Goal: Transaction & Acquisition: Purchase product/service

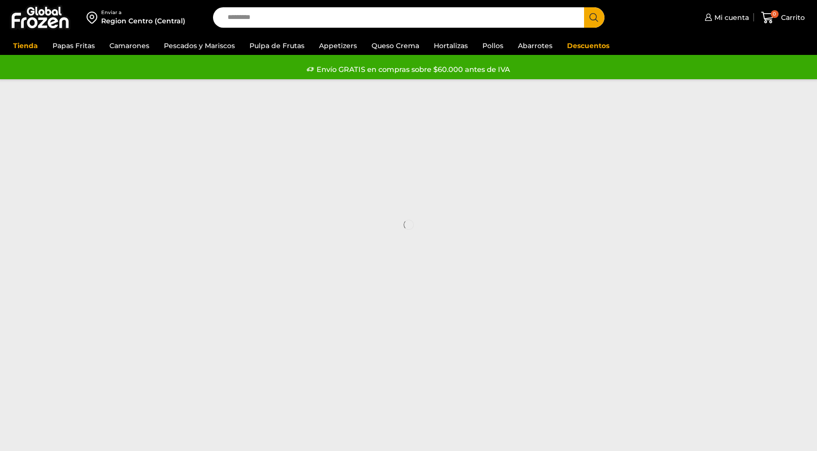
click at [240, 16] on input "Search input" at bounding box center [401, 17] width 356 height 20
type input "*******"
click at [584, 7] on button "Search" at bounding box center [594, 17] width 20 height 20
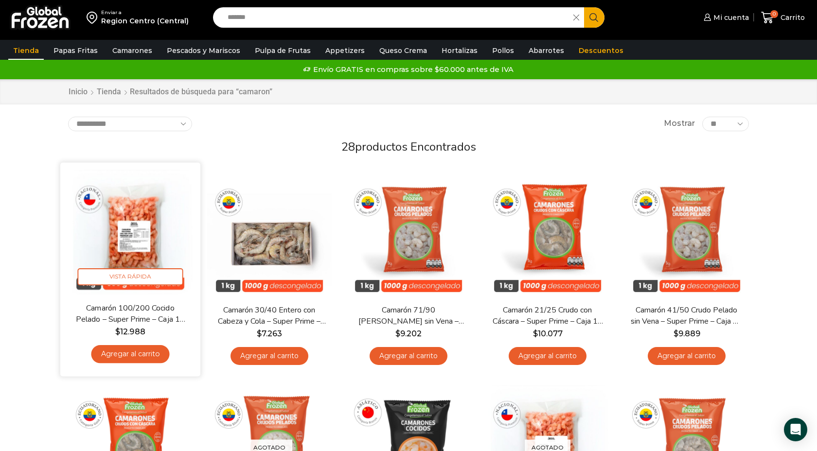
click at [140, 238] on img at bounding box center [130, 232] width 125 height 125
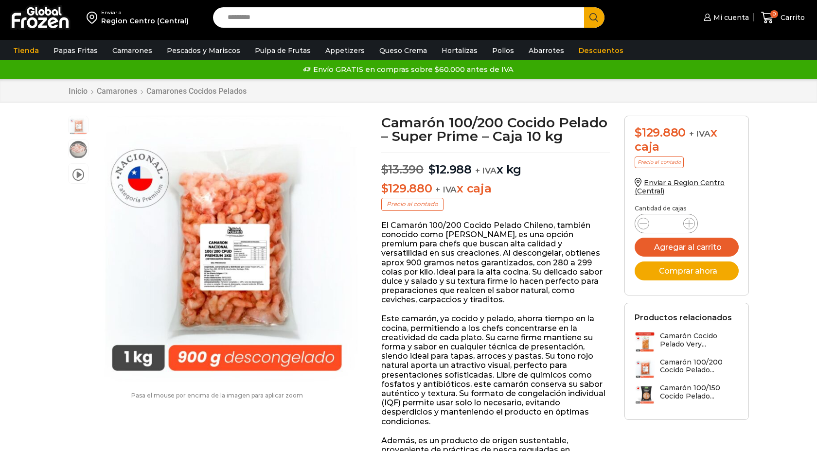
scroll to position [0, 0]
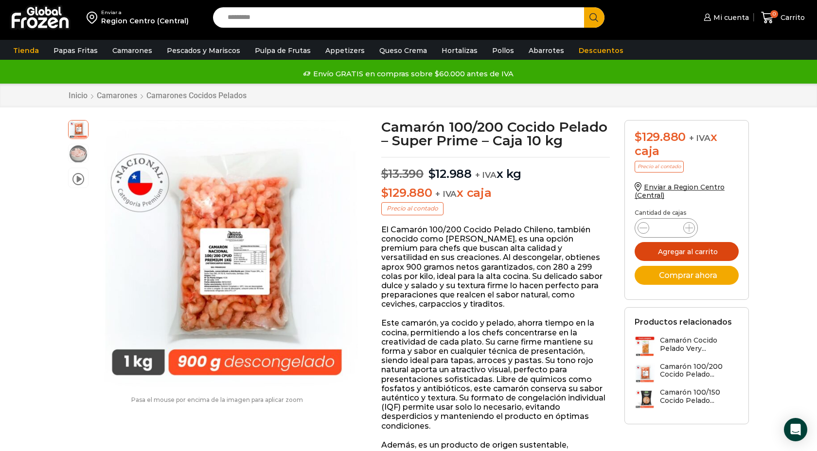
click at [678, 253] on button "Agregar al carrito" at bounding box center [687, 251] width 104 height 19
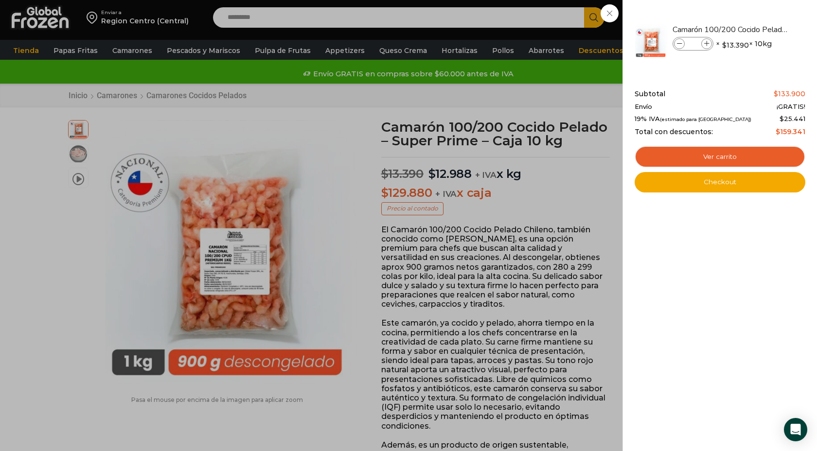
click at [759, 29] on div "1 Carrito 1 1 Shopping Cart *" at bounding box center [783, 17] width 49 height 23
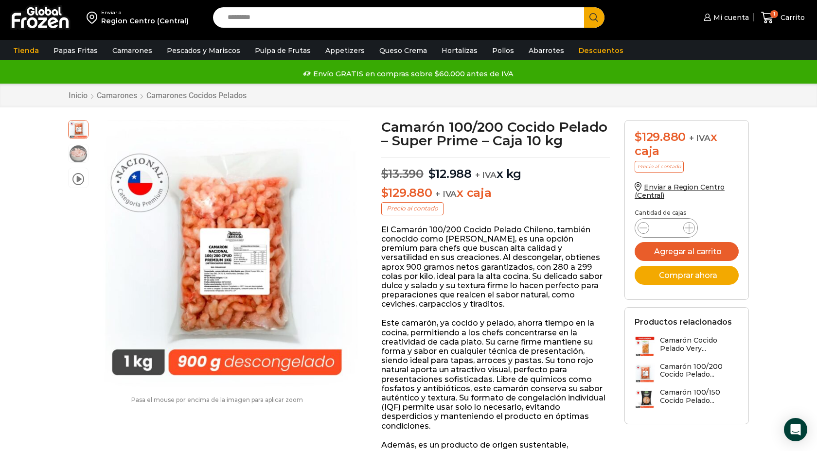
click at [234, 15] on input "Search input" at bounding box center [401, 17] width 356 height 20
type input "**********"
click at [595, 18] on icon "Search button" at bounding box center [593, 17] width 9 height 9
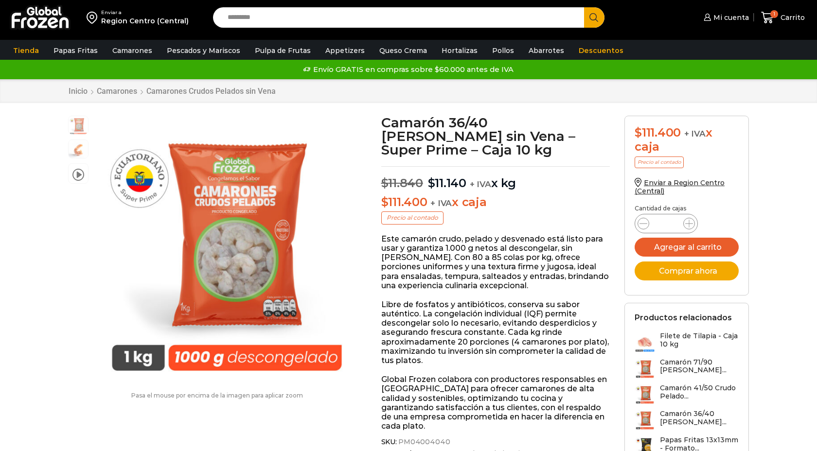
scroll to position [0, 0]
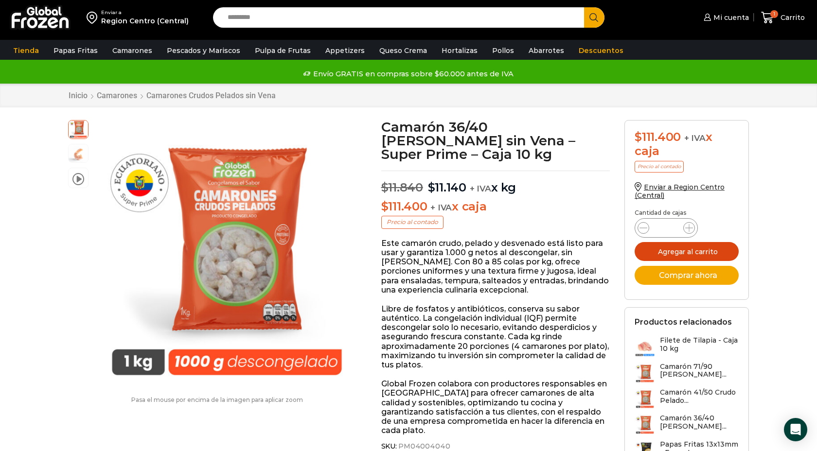
click at [683, 250] on button "Agregar al carrito" at bounding box center [687, 251] width 104 height 19
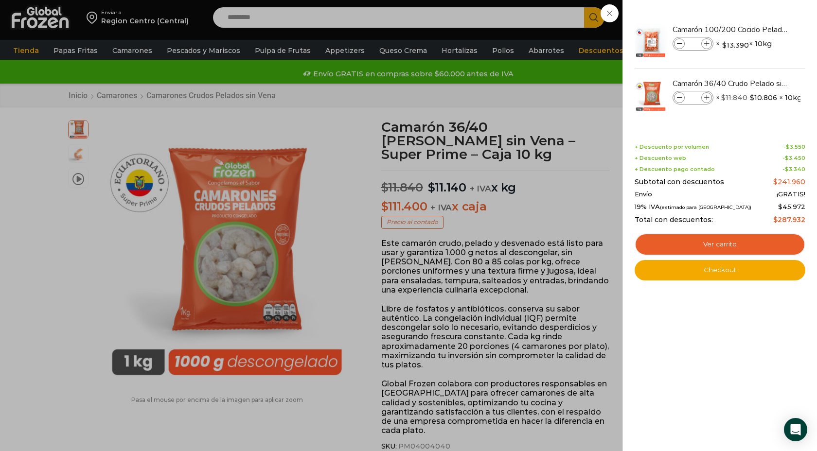
click at [759, 17] on div "2 Carrito 2 2 Shopping Cart *" at bounding box center [783, 17] width 49 height 23
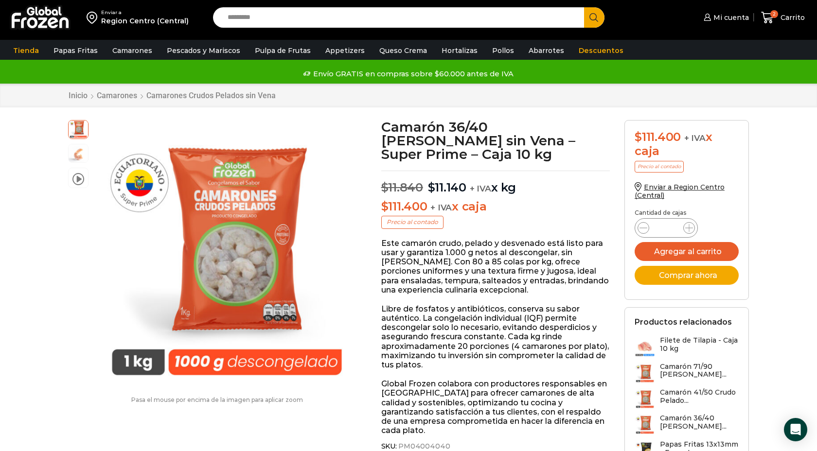
click at [250, 17] on input "Search input" at bounding box center [401, 17] width 356 height 20
type input "*****"
click at [584, 7] on button "Search" at bounding box center [594, 17] width 20 height 20
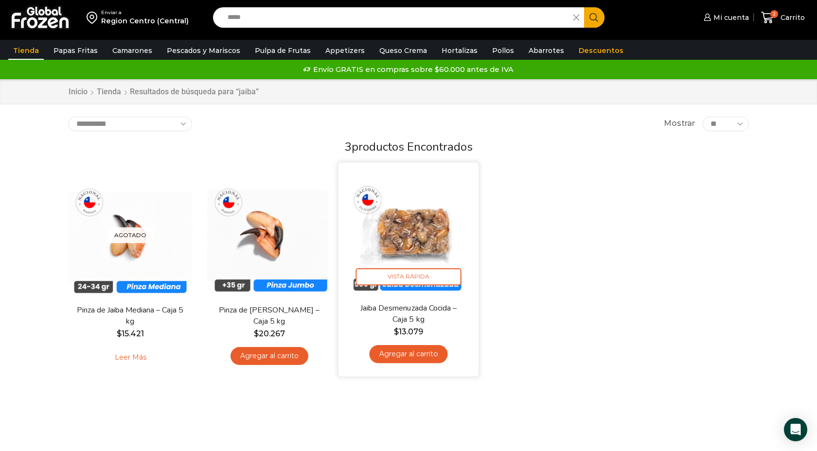
click at [415, 242] on img at bounding box center [408, 232] width 125 height 125
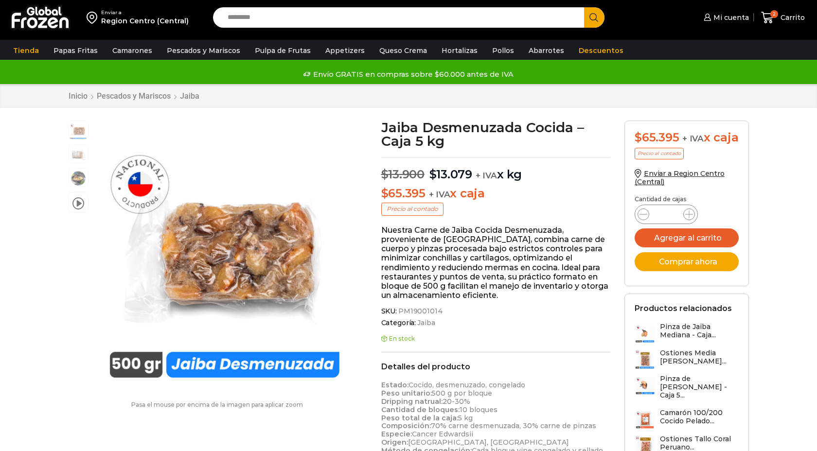
scroll to position [0, 0]
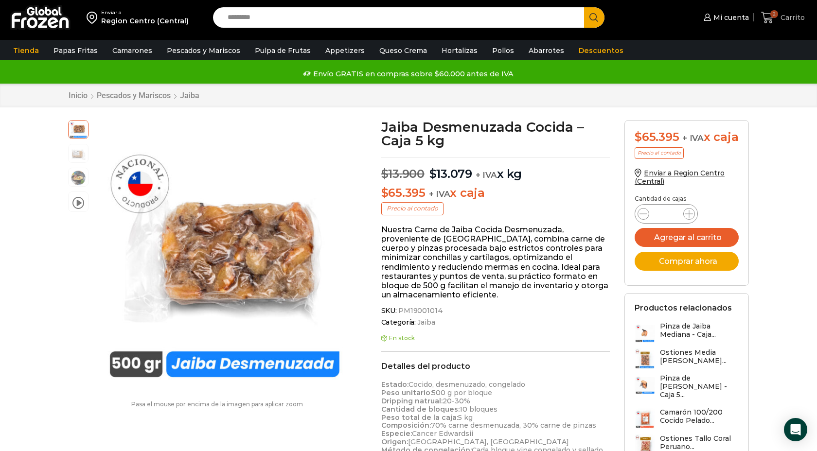
click at [787, 18] on span "Carrito" at bounding box center [791, 18] width 27 height 10
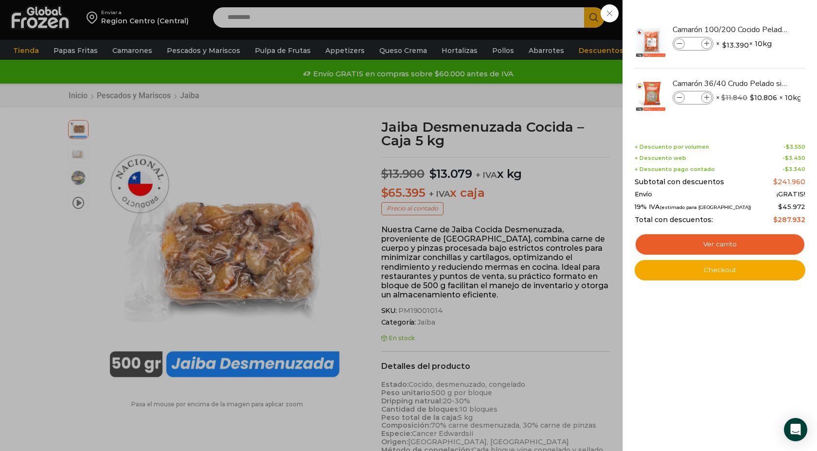
click at [759, 29] on div "2 Carrito 2 2 Shopping Cart * $" at bounding box center [783, 17] width 49 height 23
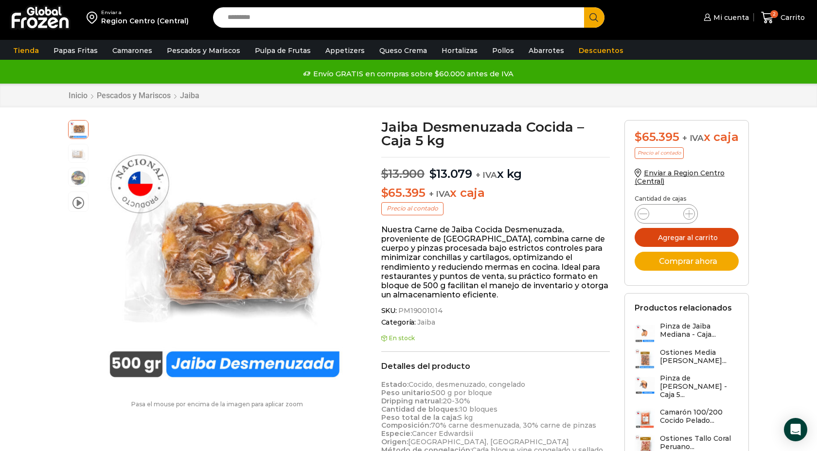
click at [705, 247] on button "Agregar al carrito" at bounding box center [687, 237] width 104 height 19
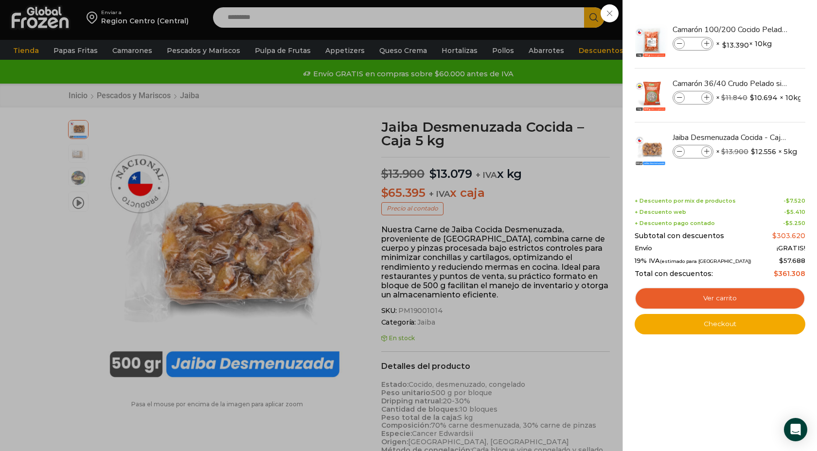
click at [759, 29] on div "3 Carrito 3 3 Shopping Cart *" at bounding box center [783, 17] width 49 height 23
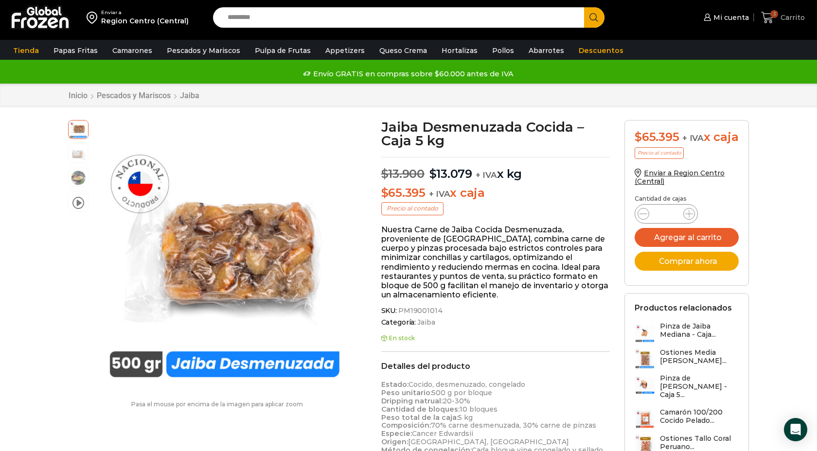
click at [768, 20] on icon at bounding box center [767, 17] width 13 height 13
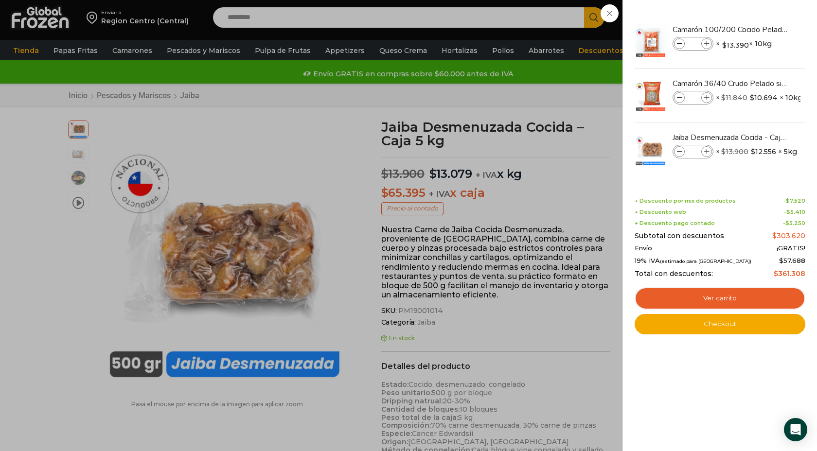
click at [759, 29] on div "3 Carrito 3 3 Shopping Cart *" at bounding box center [783, 17] width 49 height 23
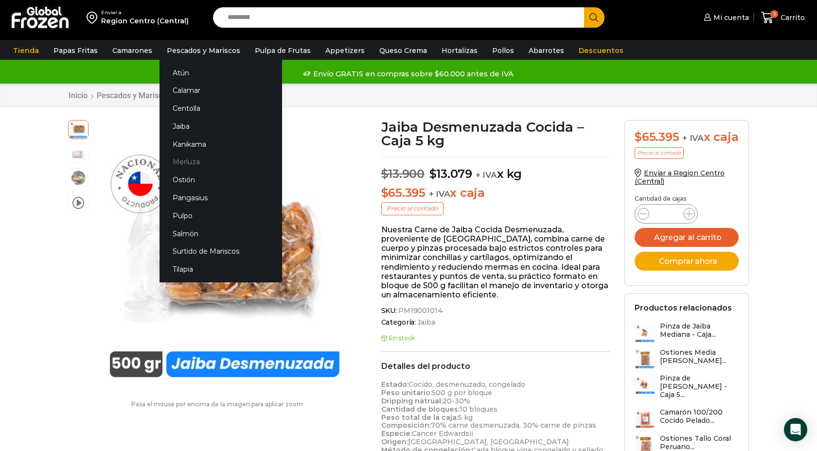
click at [188, 167] on link "Merluza" at bounding box center [220, 162] width 123 height 18
